Goal: Information Seeking & Learning: Learn about a topic

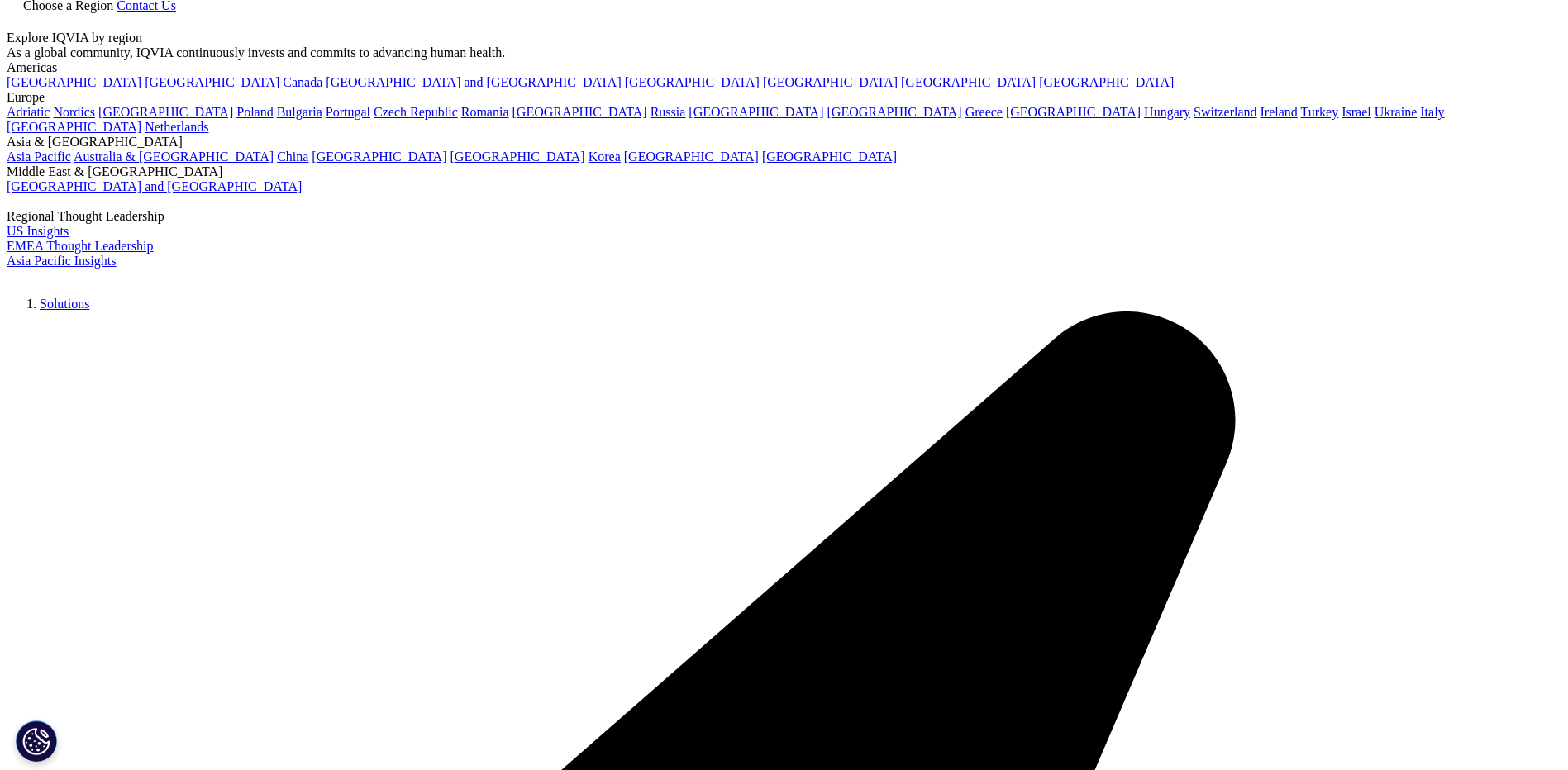
scroll to position [4711, 0]
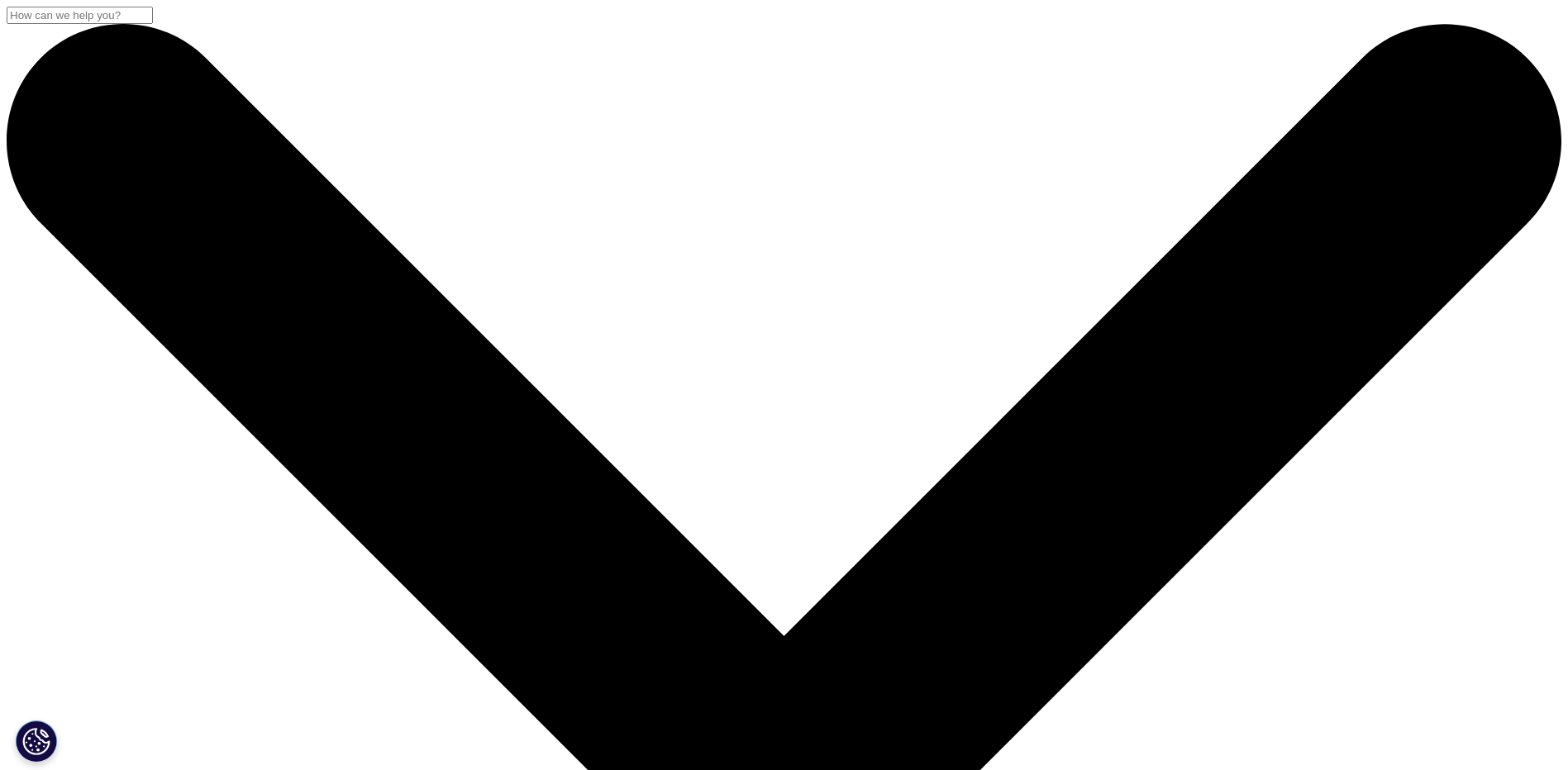
scroll to position [640, 976]
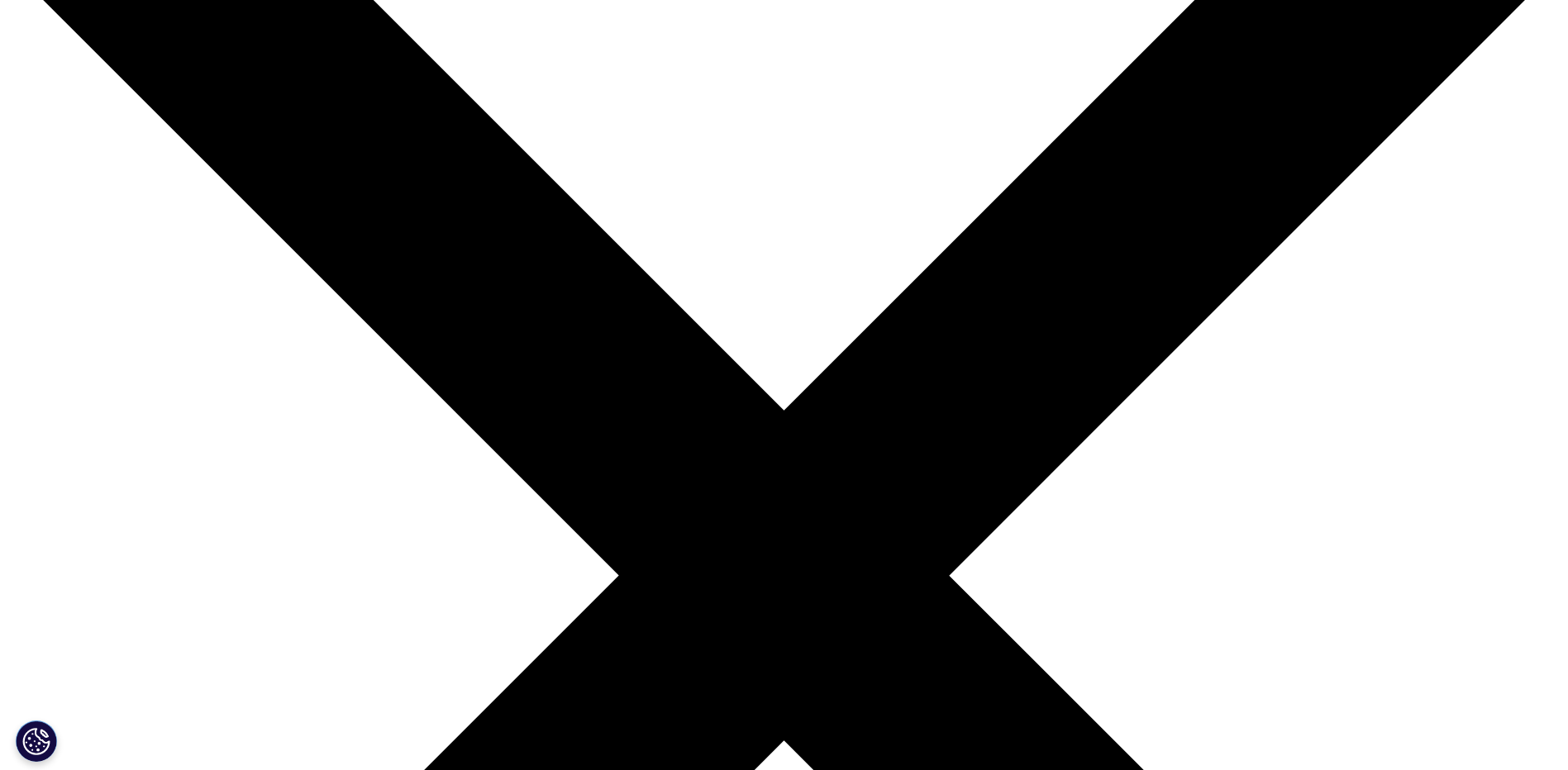
scroll to position [1, 0]
